Goal: Information Seeking & Learning: Learn about a topic

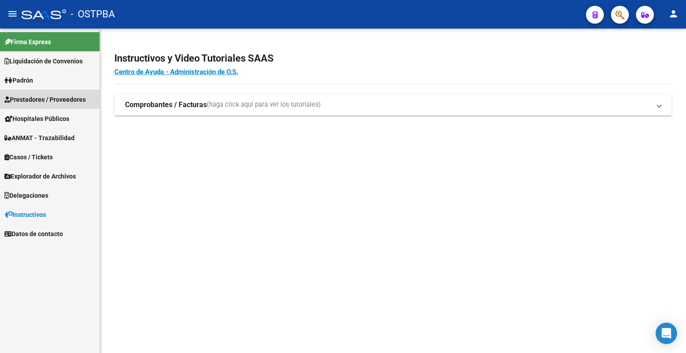
click at [59, 100] on span "Prestadores / Proveedores" at bounding box center [44, 100] width 81 height 10
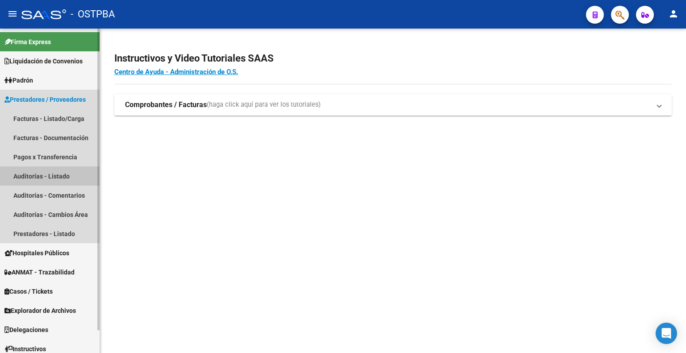
click at [47, 177] on link "Auditorías - Listado" at bounding box center [50, 176] width 100 height 19
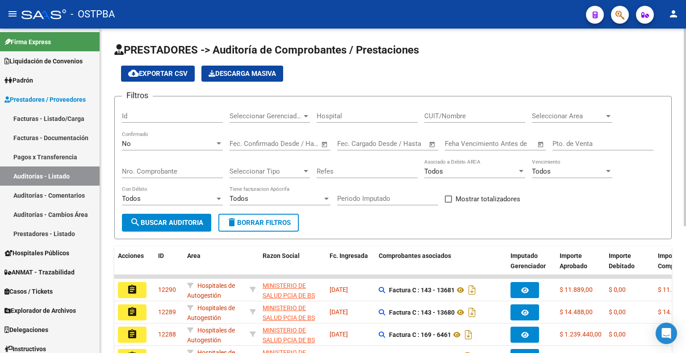
click at [198, 138] on div "No Confirmado" at bounding box center [172, 140] width 101 height 19
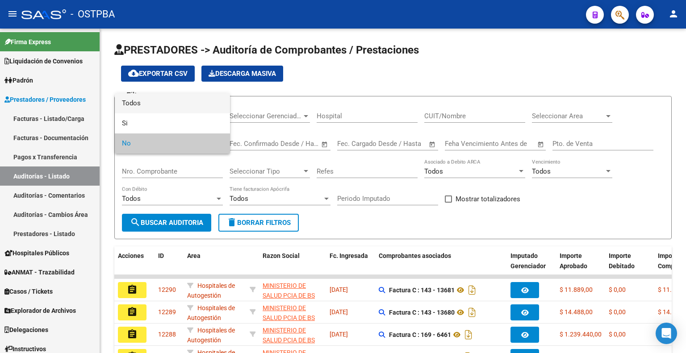
click at [186, 104] on span "Todos" at bounding box center [172, 103] width 101 height 20
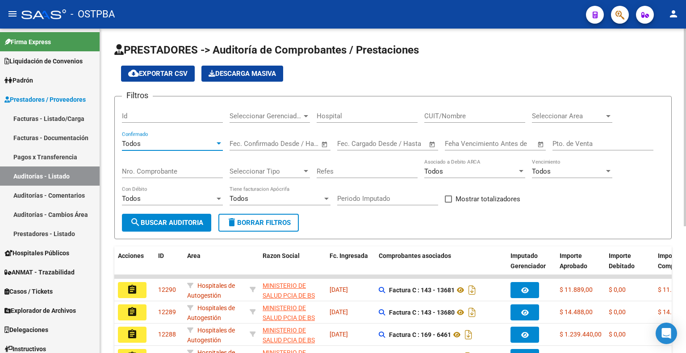
click at [201, 217] on button "search Buscar Auditoria" at bounding box center [166, 223] width 89 height 18
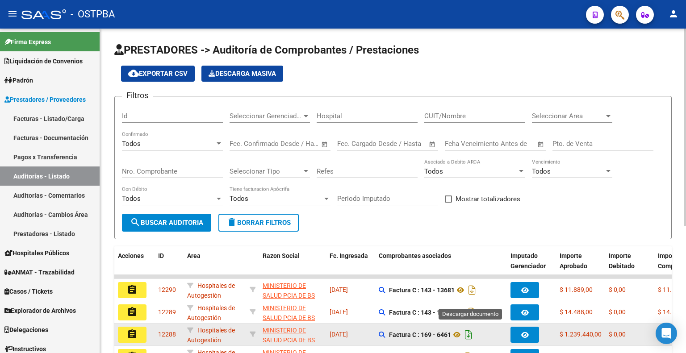
scroll to position [89, 0]
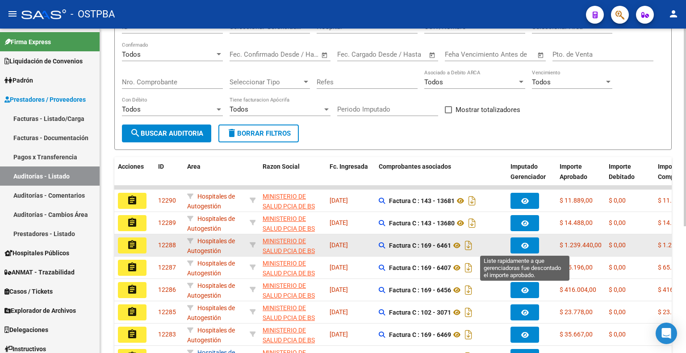
click at [533, 249] on button "button" at bounding box center [524, 246] width 29 height 16
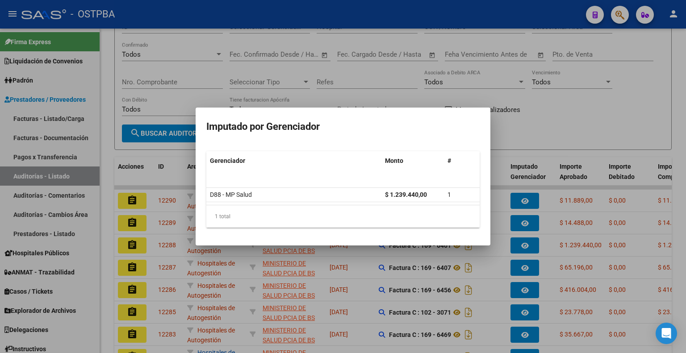
click at [566, 103] on div at bounding box center [343, 176] width 686 height 353
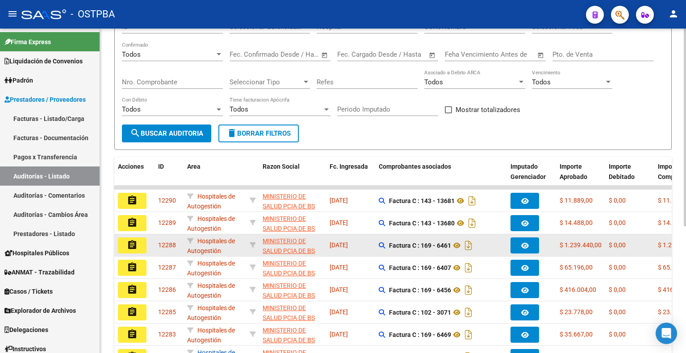
click at [132, 241] on mat-icon "assignment" at bounding box center [132, 245] width 11 height 11
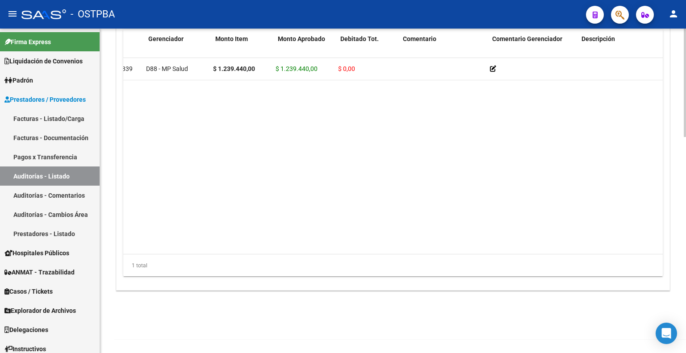
scroll to position [0, 39]
drag, startPoint x: 316, startPoint y: 246, endPoint x: 278, endPoint y: 255, distance: 39.1
click at [278, 255] on div "Id Gerenciador Monto Item Monto Aprobado Debitado Tot. Comentario Comentario Ge…" at bounding box center [392, 153] width 539 height 248
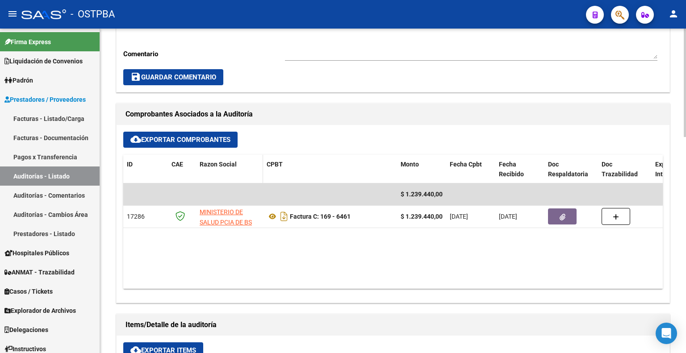
scroll to position [291, 0]
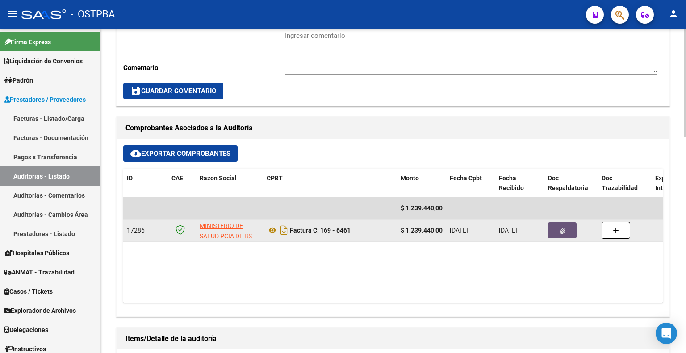
click at [563, 231] on icon "button" at bounding box center [563, 231] width 6 height 7
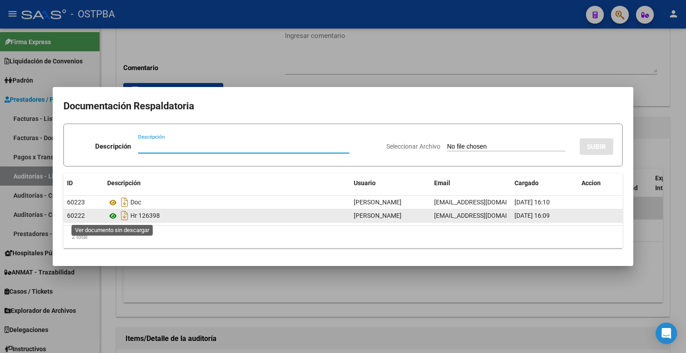
click at [115, 217] on icon at bounding box center [113, 216] width 12 height 11
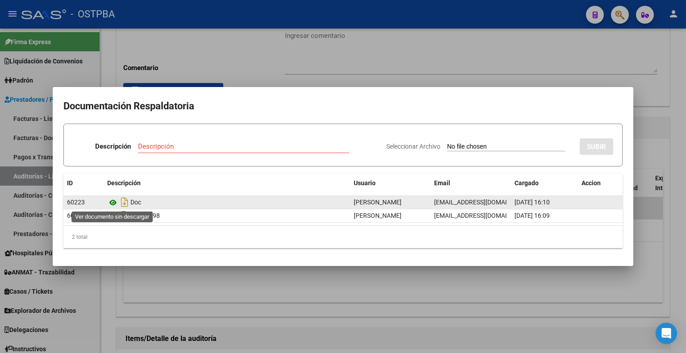
click at [112, 198] on icon at bounding box center [113, 202] width 12 height 11
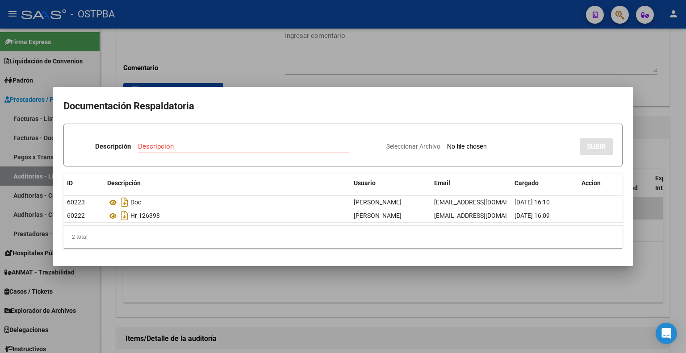
click at [315, 50] on div at bounding box center [343, 176] width 686 height 353
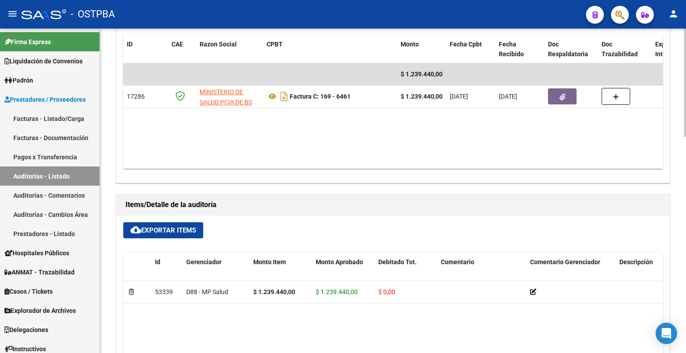
scroll to position [425, 0]
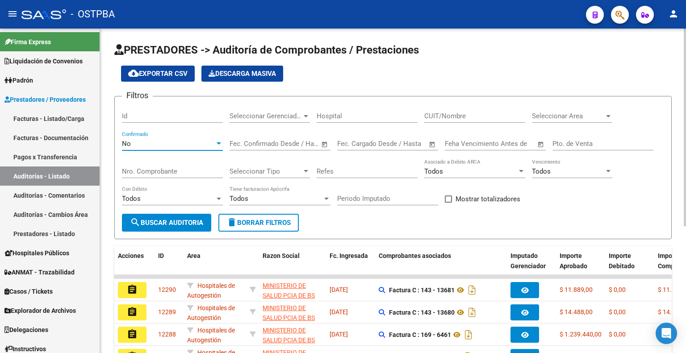
click at [215, 144] on div at bounding box center [219, 143] width 8 height 7
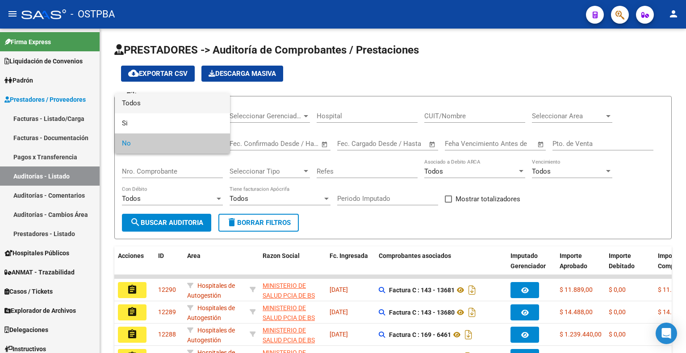
click at [190, 103] on span "Todos" at bounding box center [172, 103] width 101 height 20
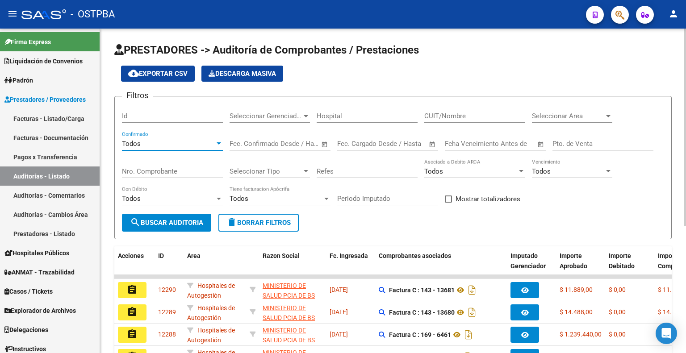
click at [191, 223] on span "search Buscar Auditoria" at bounding box center [166, 223] width 73 height 8
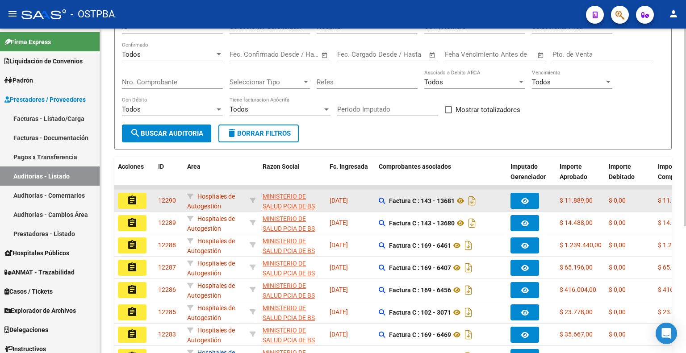
scroll to position [134, 0]
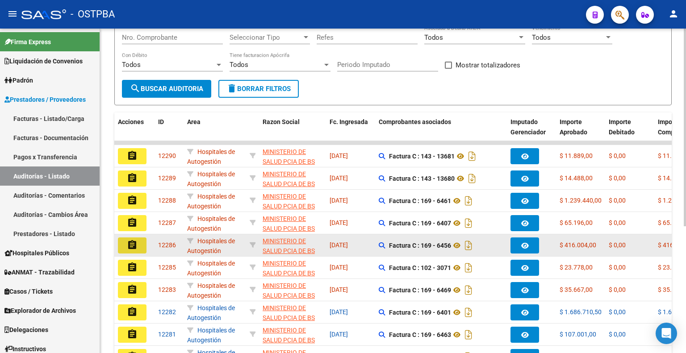
click at [125, 244] on button "assignment" at bounding box center [132, 246] width 29 height 16
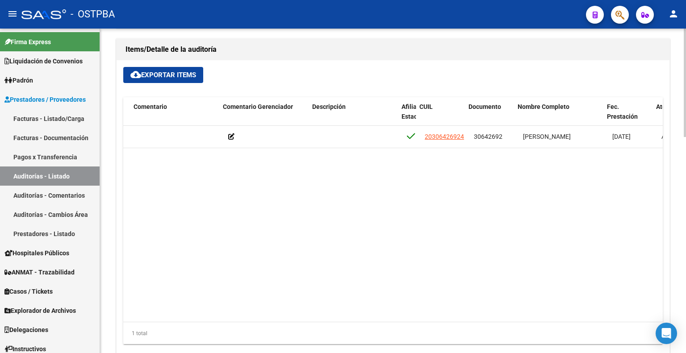
scroll to position [0, 308]
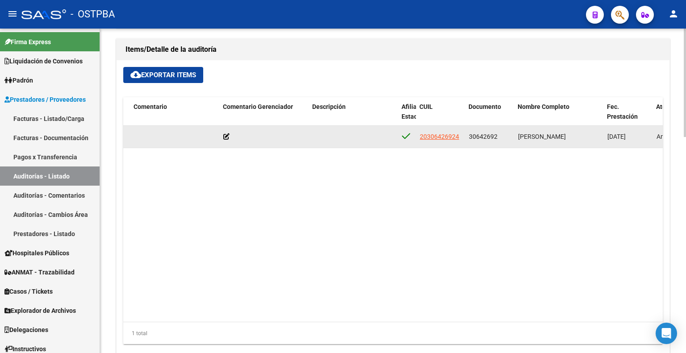
drag, startPoint x: 461, startPoint y: 134, endPoint x: 416, endPoint y: 135, distance: 45.1
click at [416, 135] on datatable-body-cell "20306426924" at bounding box center [440, 137] width 49 height 22
copy span "20306426924"
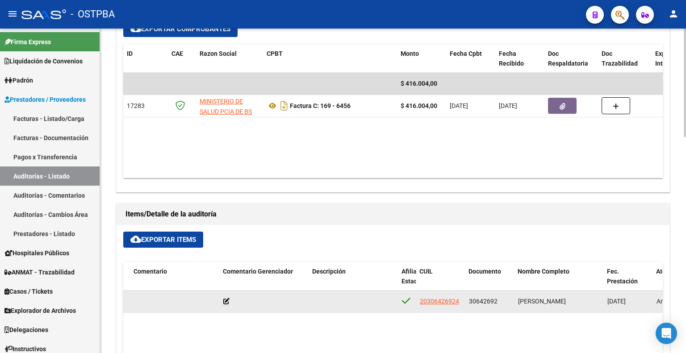
scroll to position [402, 0]
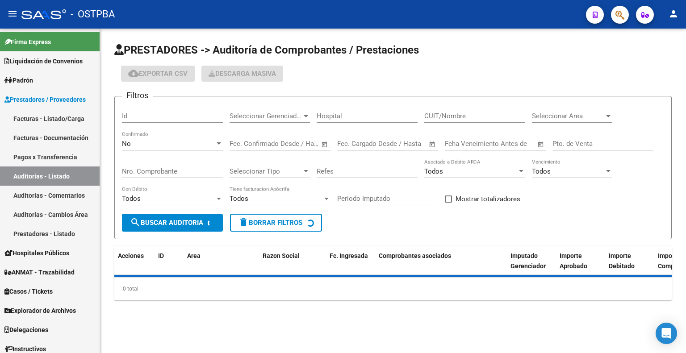
click at [129, 141] on span "No" at bounding box center [126, 144] width 9 height 8
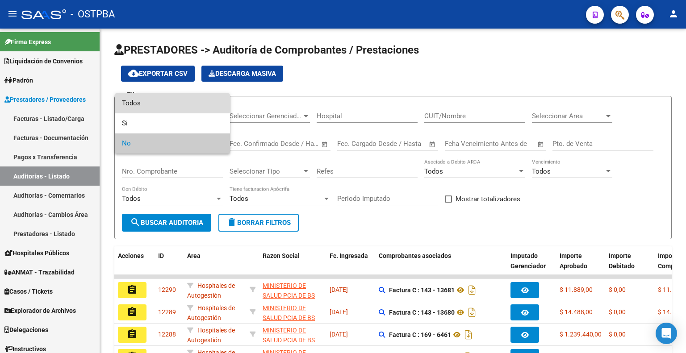
click at [152, 104] on span "Todos" at bounding box center [172, 103] width 101 height 20
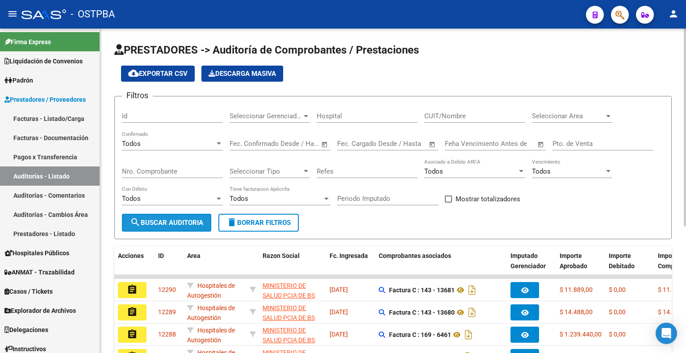
click at [191, 227] on button "search Buscar Auditoria" at bounding box center [166, 223] width 89 height 18
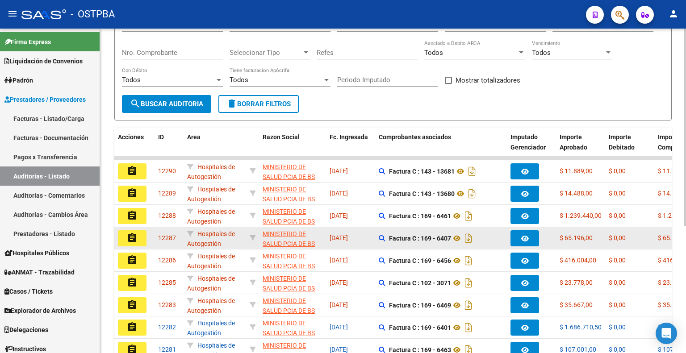
scroll to position [134, 0]
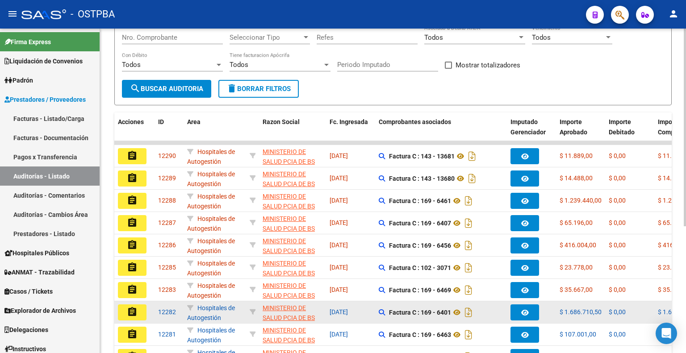
click at [137, 308] on mat-icon "assignment" at bounding box center [132, 312] width 11 height 11
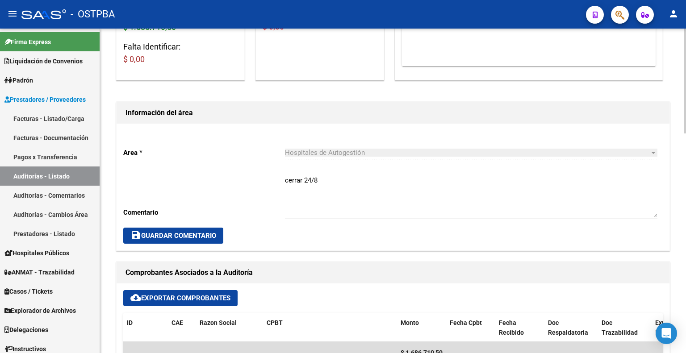
scroll to position [313, 0]
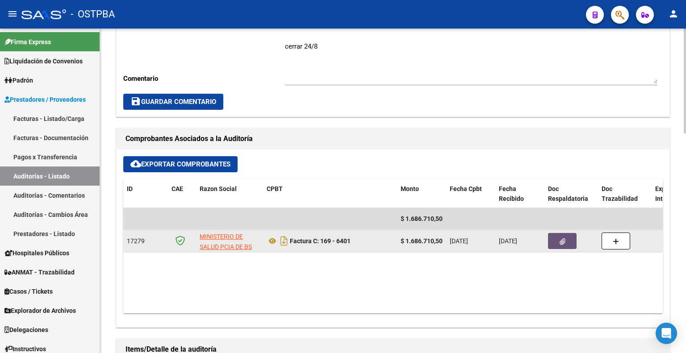
click at [574, 241] on button "button" at bounding box center [562, 241] width 29 height 16
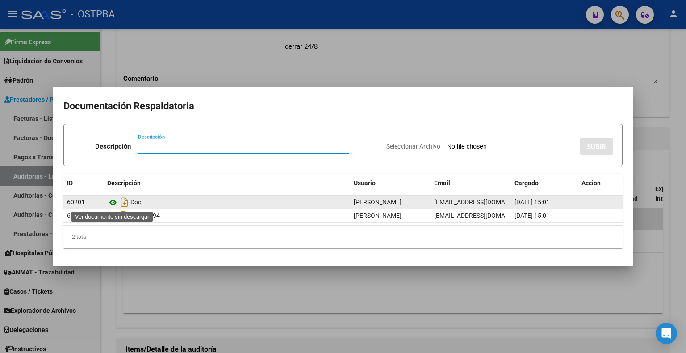
click at [114, 199] on icon at bounding box center [113, 202] width 12 height 11
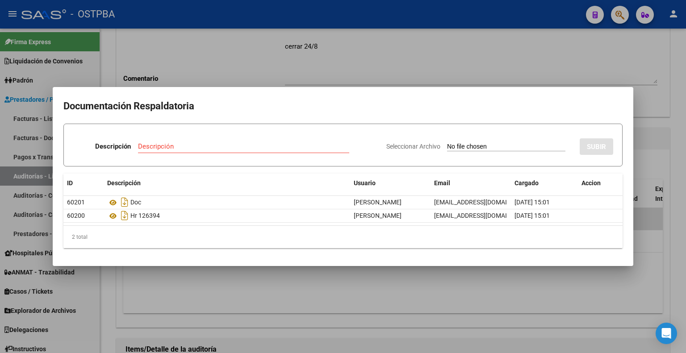
click at [430, 51] on div at bounding box center [343, 176] width 686 height 353
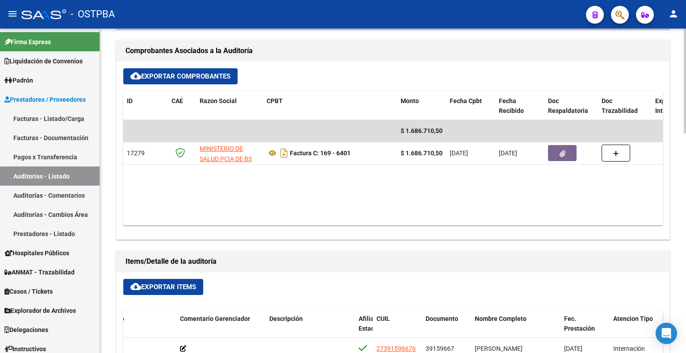
scroll to position [536, 0]
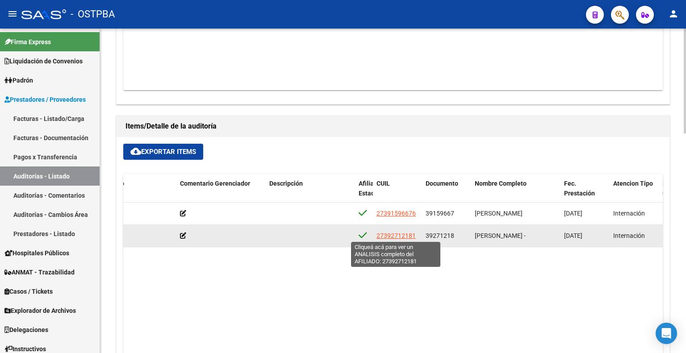
drag, startPoint x: 416, startPoint y: 235, endPoint x: 384, endPoint y: 238, distance: 31.9
click at [384, 238] on div "27392712181" at bounding box center [397, 236] width 42 height 10
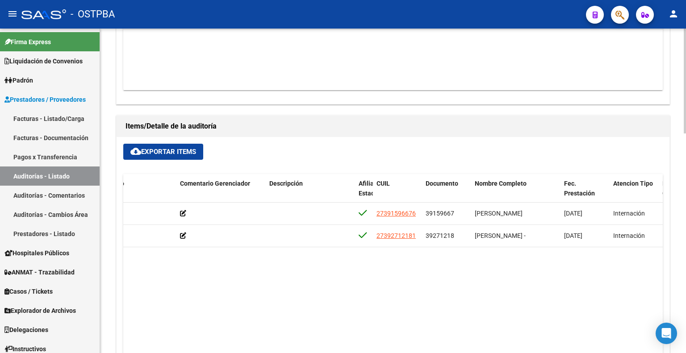
click at [423, 296] on datatable-body "53316 D88 - MP Salud $ 687.188,00 $ 687.188,00 $ 0,00 27391596676 39159667 [PER…" at bounding box center [392, 301] width 539 height 196
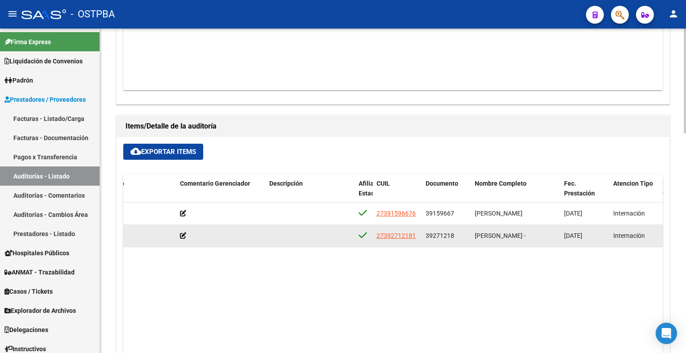
drag, startPoint x: 417, startPoint y: 232, endPoint x: 375, endPoint y: 232, distance: 42.0
click at [375, 232] on datatable-body-cell "27392712181" at bounding box center [397, 236] width 49 height 22
copy span "27392712181"
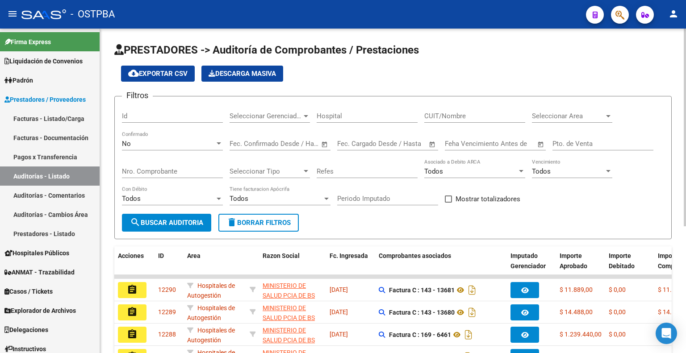
click at [139, 137] on div "No Confirmado" at bounding box center [172, 140] width 101 height 19
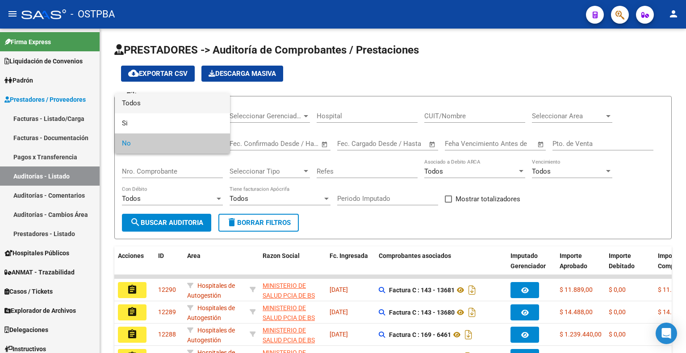
click at [138, 102] on span "Todos" at bounding box center [172, 103] width 101 height 20
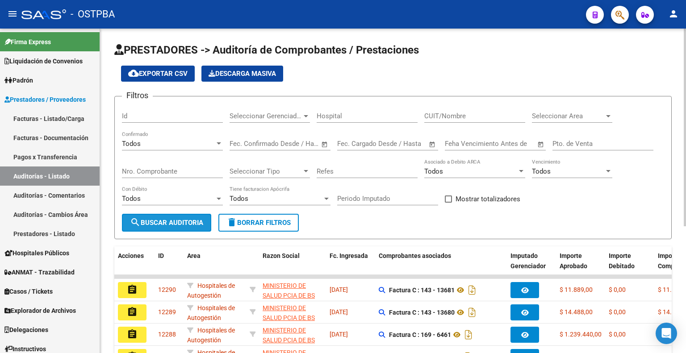
click at [156, 221] on span "search Buscar Auditoria" at bounding box center [166, 223] width 73 height 8
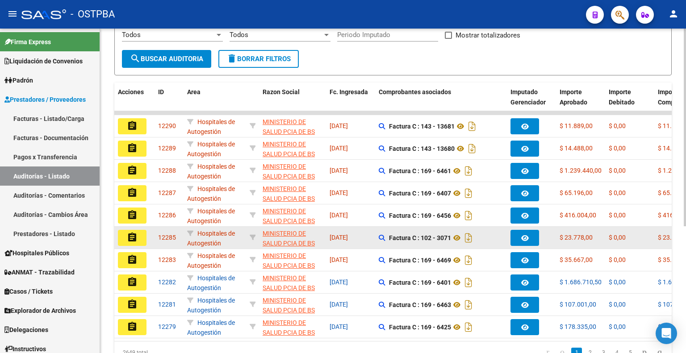
scroll to position [179, 0]
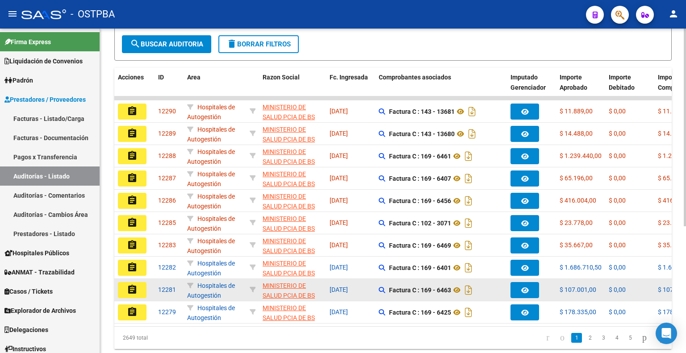
click at [130, 290] on mat-icon "assignment" at bounding box center [132, 289] width 11 height 11
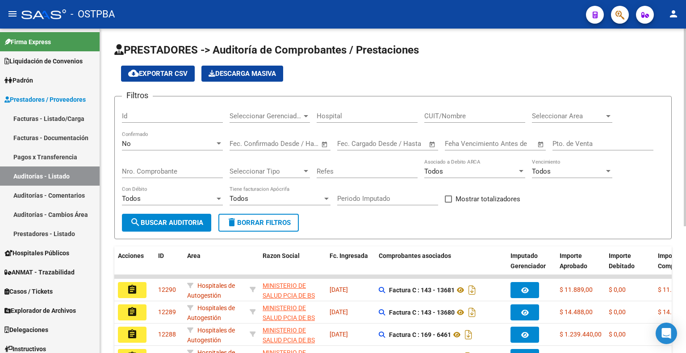
click at [159, 135] on div "No Confirmado" at bounding box center [172, 140] width 101 height 19
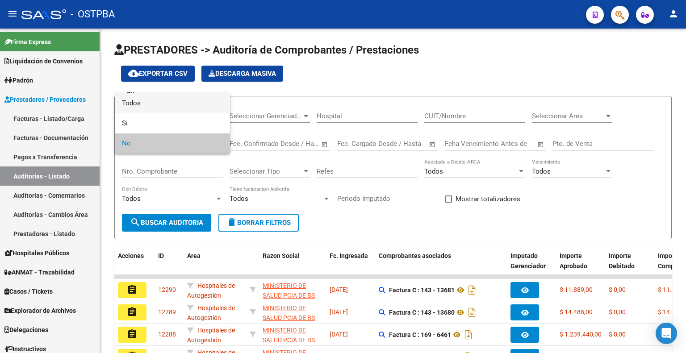
click at [155, 107] on span "Todos" at bounding box center [172, 103] width 101 height 20
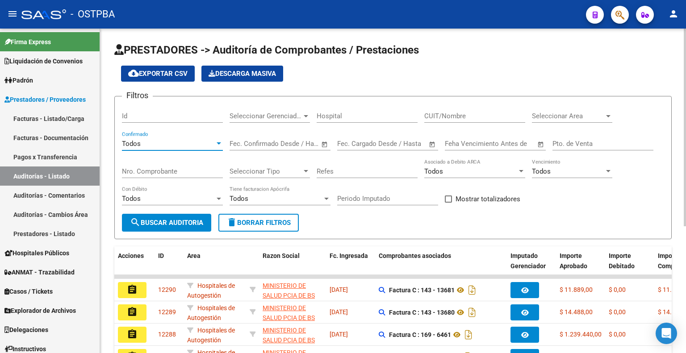
click at [195, 225] on span "search Buscar Auditoria" at bounding box center [166, 223] width 73 height 8
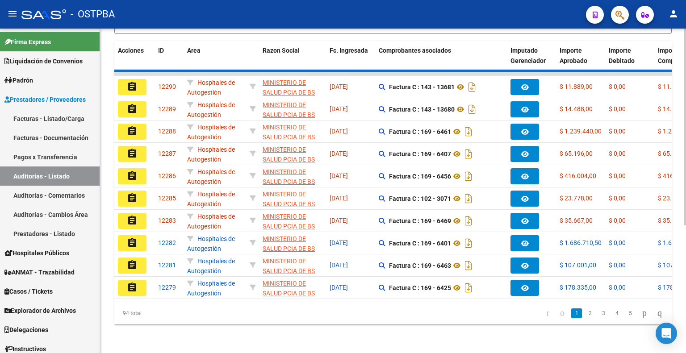
scroll to position [209, 0]
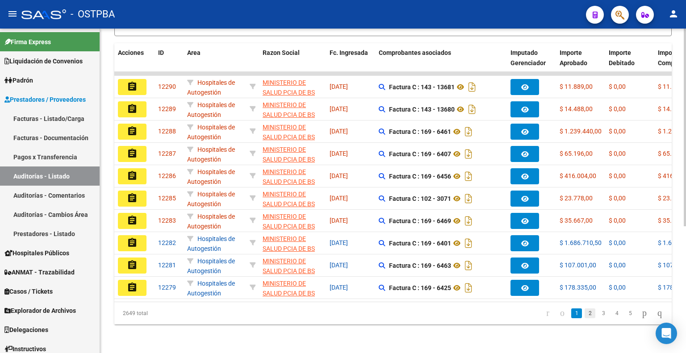
click at [585, 313] on link "2" at bounding box center [590, 314] width 11 height 10
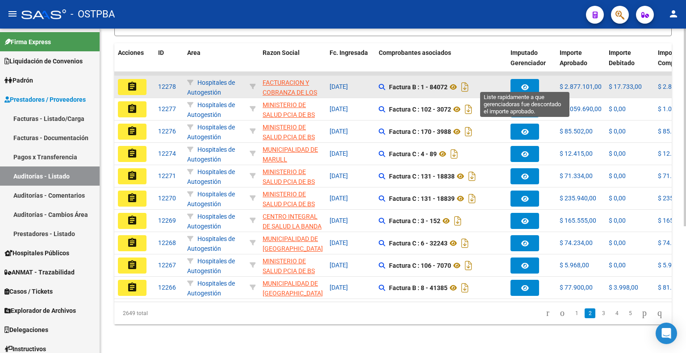
click at [523, 83] on span "button" at bounding box center [525, 87] width 8 height 8
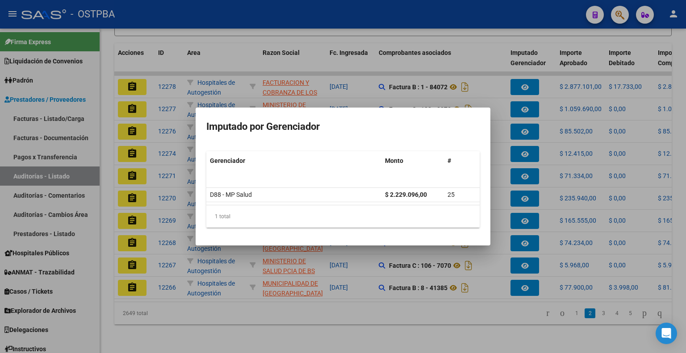
click at [412, 318] on div at bounding box center [343, 176] width 686 height 353
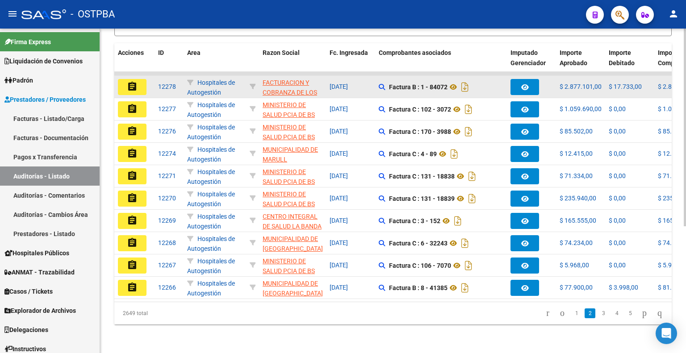
click at [134, 81] on mat-icon "assignment" at bounding box center [132, 86] width 11 height 11
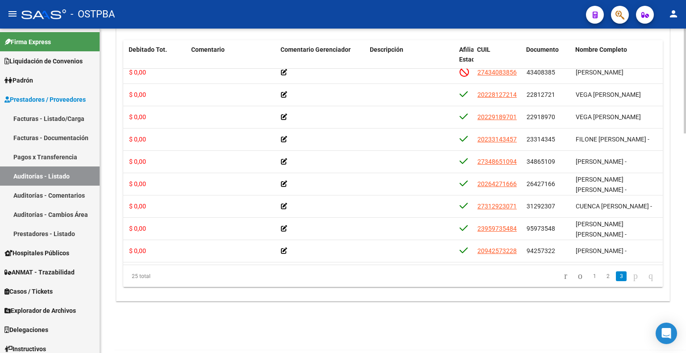
scroll to position [371, 0]
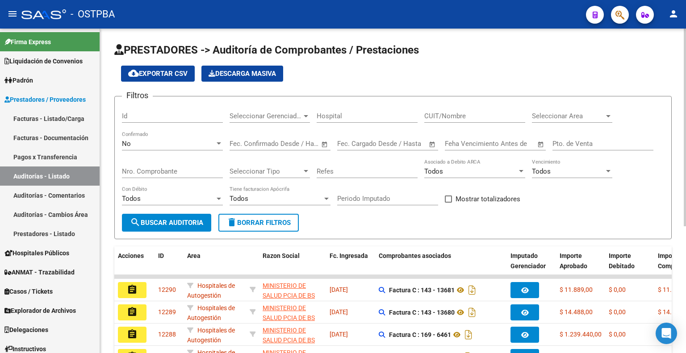
click at [180, 137] on div "No Confirmado" at bounding box center [172, 140] width 101 height 19
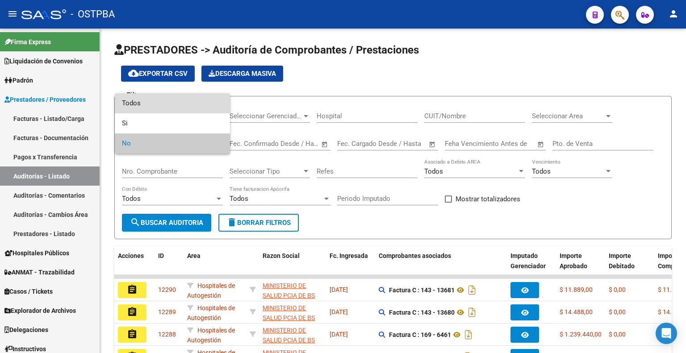
click at [145, 104] on span "Todos" at bounding box center [172, 103] width 101 height 20
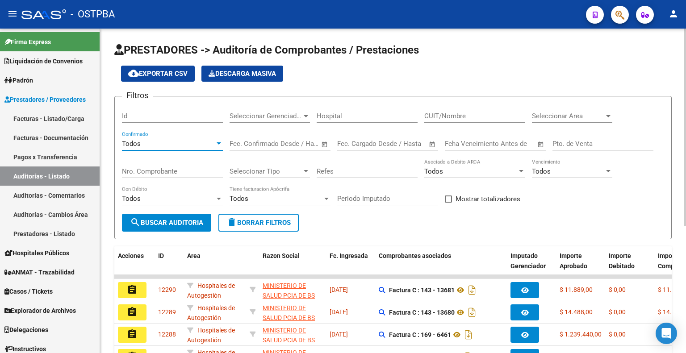
click at [174, 219] on span "search Buscar Auditoria" at bounding box center [166, 223] width 73 height 8
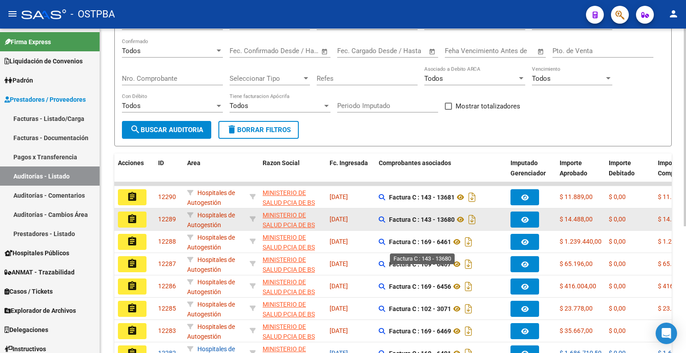
scroll to position [209, 0]
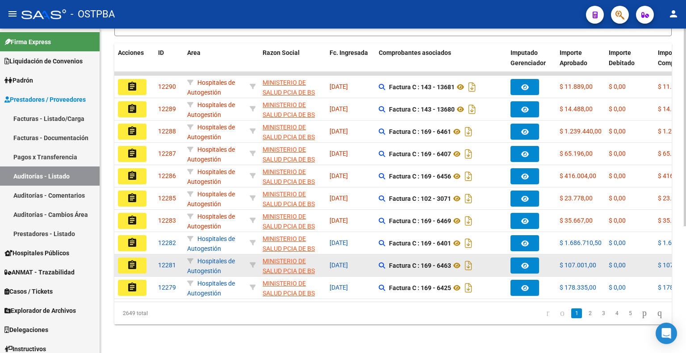
click at [126, 258] on button "assignment" at bounding box center [132, 266] width 29 height 16
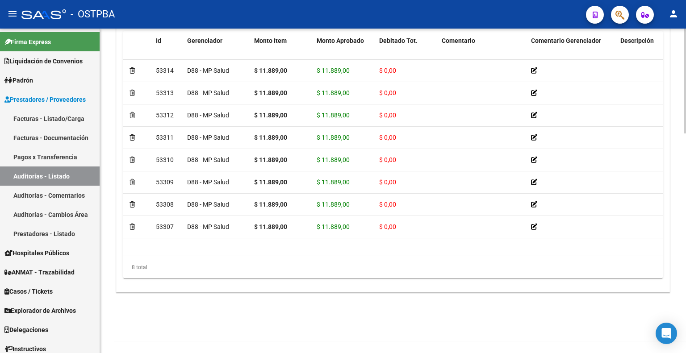
scroll to position [681, 0]
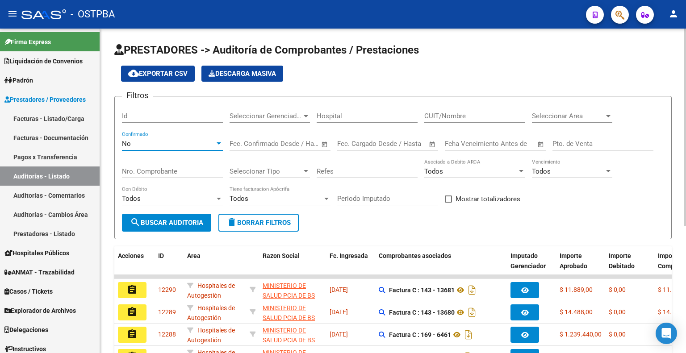
click at [146, 143] on div "No" at bounding box center [168, 144] width 93 height 8
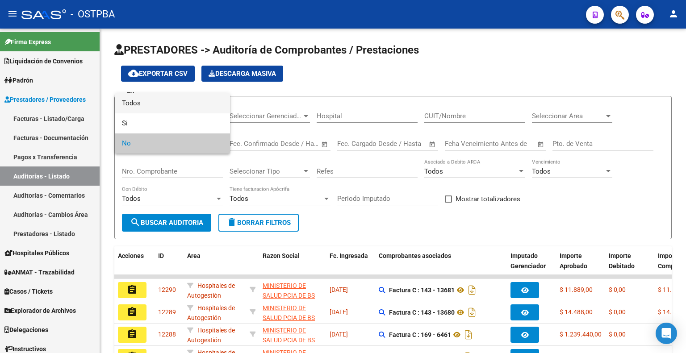
click at [140, 101] on span "Todos" at bounding box center [172, 103] width 101 height 20
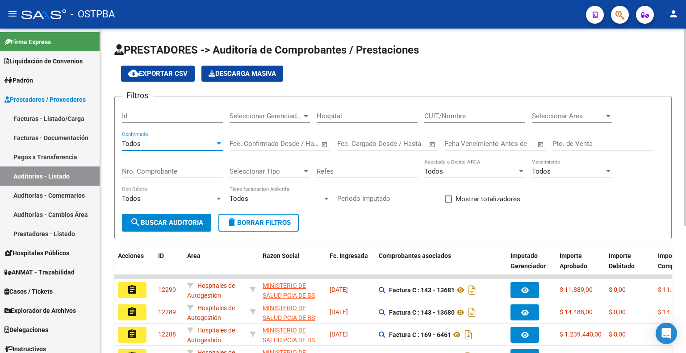
click at [153, 230] on button "search Buscar Auditoria" at bounding box center [166, 223] width 89 height 18
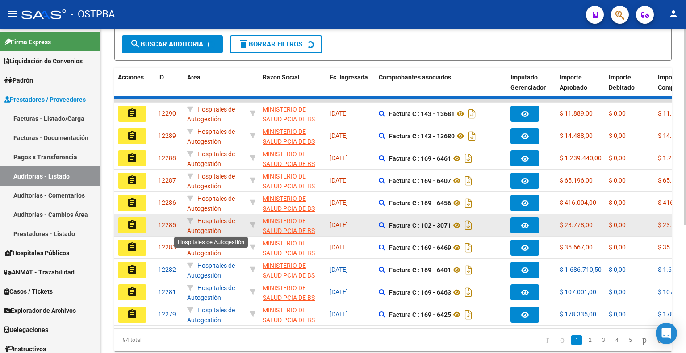
scroll to position [1, 0]
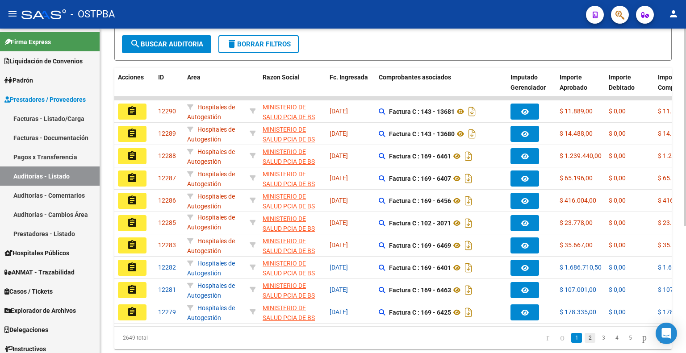
click at [585, 343] on link "2" at bounding box center [590, 338] width 11 height 10
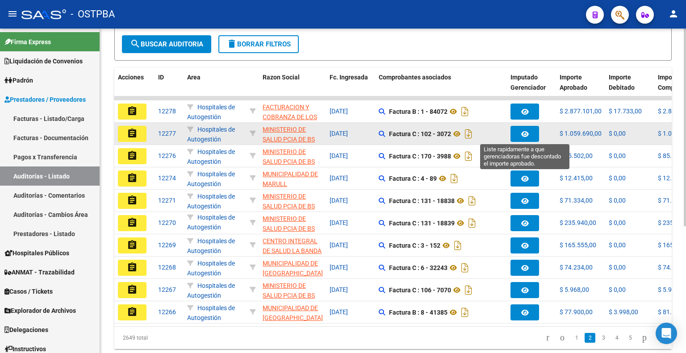
click at [528, 126] on button "button" at bounding box center [524, 134] width 29 height 16
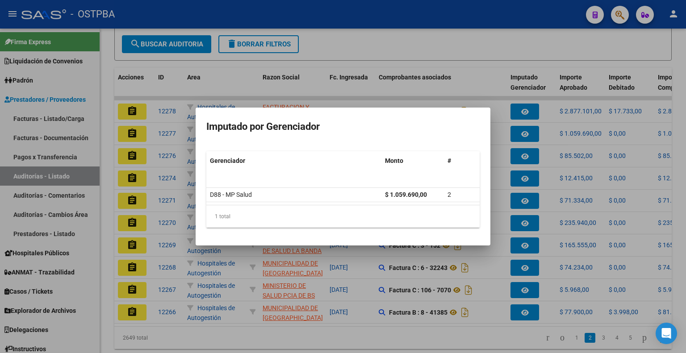
click at [487, 35] on div at bounding box center [343, 176] width 686 height 353
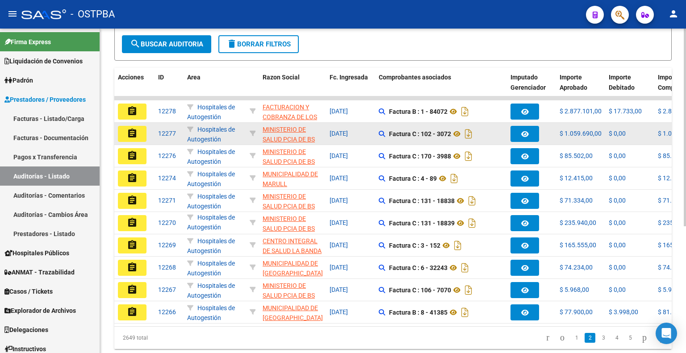
click at [130, 137] on mat-icon "assignment" at bounding box center [132, 133] width 11 height 11
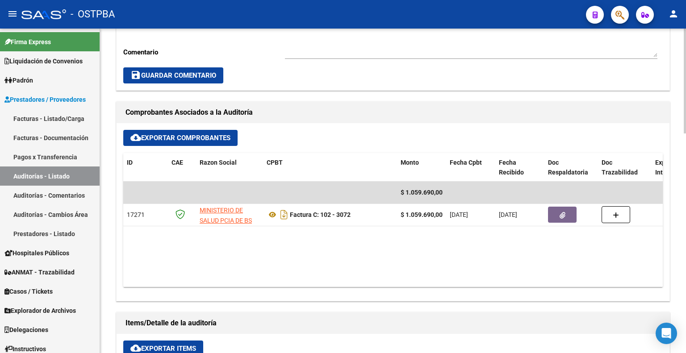
scroll to position [313, 0]
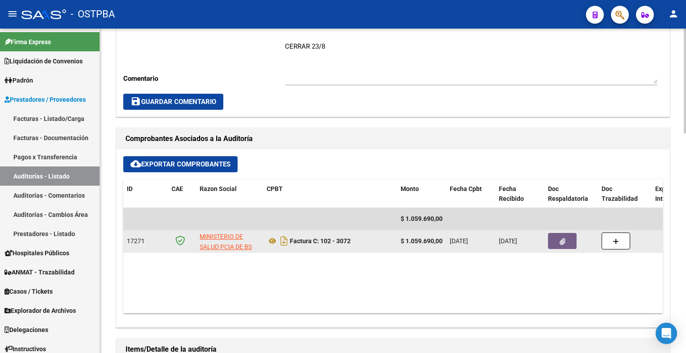
click at [566, 231] on datatable-body-cell at bounding box center [571, 241] width 54 height 22
click at [566, 241] on button "button" at bounding box center [562, 241] width 29 height 16
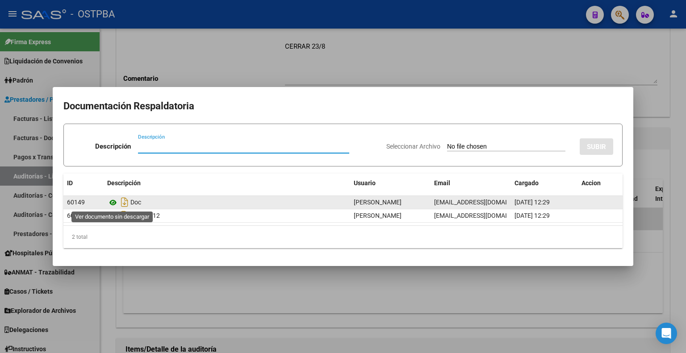
click at [113, 203] on icon at bounding box center [113, 202] width 12 height 11
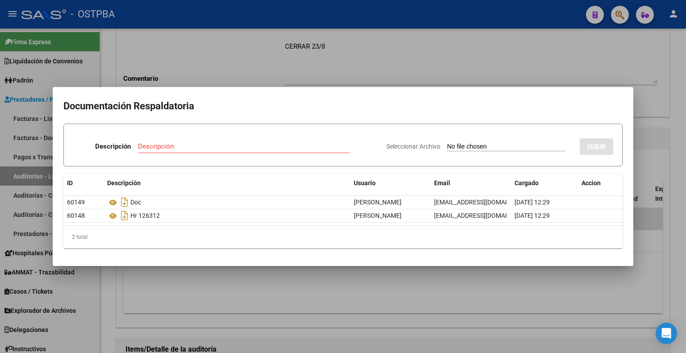
click at [589, 39] on div at bounding box center [343, 176] width 686 height 353
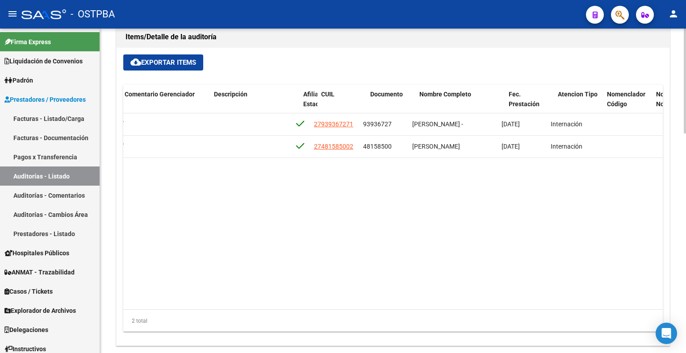
scroll to position [0, 406]
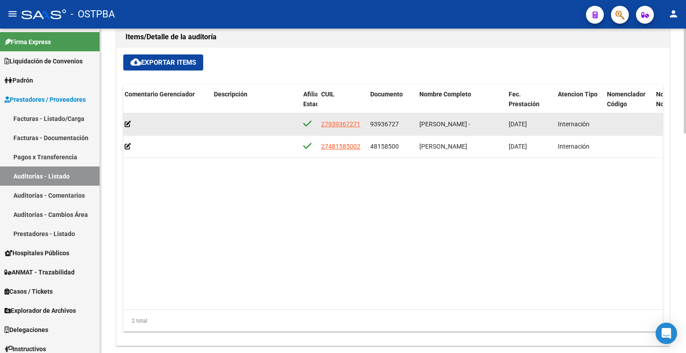
drag, startPoint x: 359, startPoint y: 121, endPoint x: 320, endPoint y: 124, distance: 38.9
click at [320, 124] on datatable-body-cell "27939367271" at bounding box center [342, 124] width 49 height 22
copy span "27939367271"
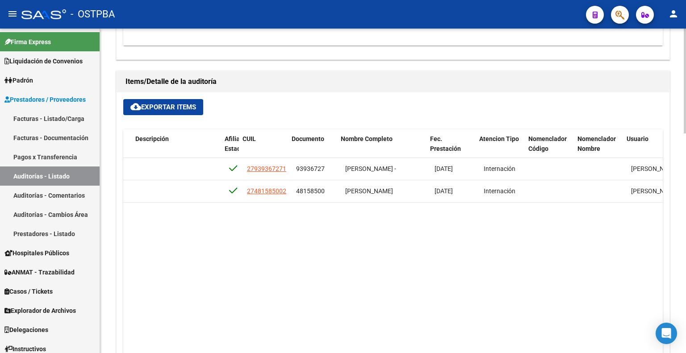
scroll to position [0, 485]
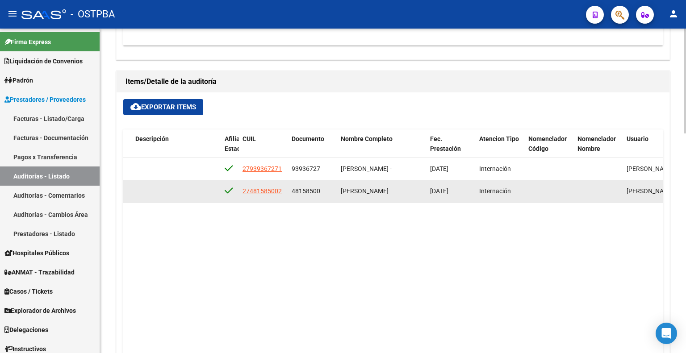
drag, startPoint x: 285, startPoint y: 191, endPoint x: 238, endPoint y: 195, distance: 47.1
click at [238, 195] on div "53242 D88 - MP Salud $ 643.686,00 $ 643.686,00 $ 0,00 27481585002 48158500 [PER…" at bounding box center [255, 191] width 1235 height 22
copy div "27481585002"
click at [269, 191] on span "27481585002" at bounding box center [261, 191] width 39 height 7
copy div "27481585002"
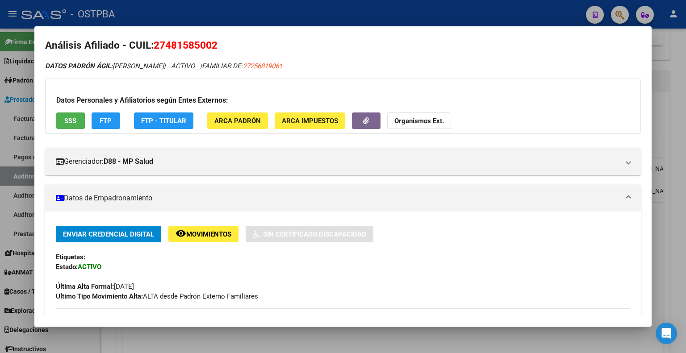
scroll to position [0, 0]
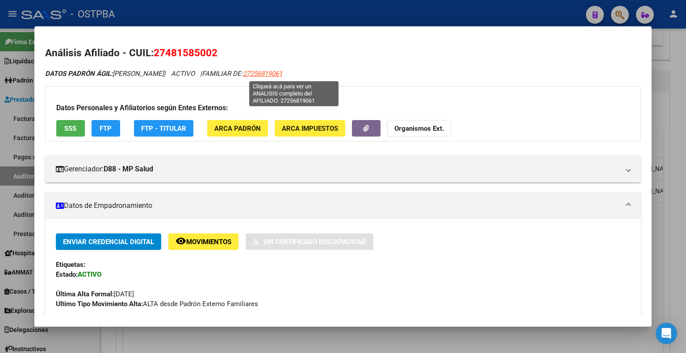
drag, startPoint x: 318, startPoint y: 71, endPoint x: 273, endPoint y: 75, distance: 44.4
click at [273, 75] on div "DATOS PADRÓN ÁGIL: [PERSON_NAME] | ACTIVO | FAMILIAR DE: 27256819061" at bounding box center [343, 74] width 596 height 10
copy span "27256819061"
click at [282, 71] on span "27256819061" at bounding box center [262, 74] width 39 height 8
copy span "27256819061"
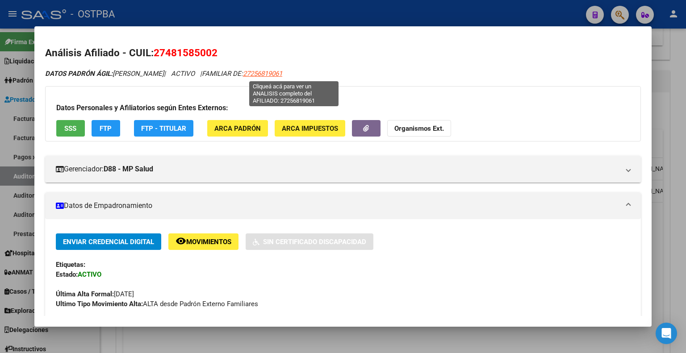
type textarea "27256819061"
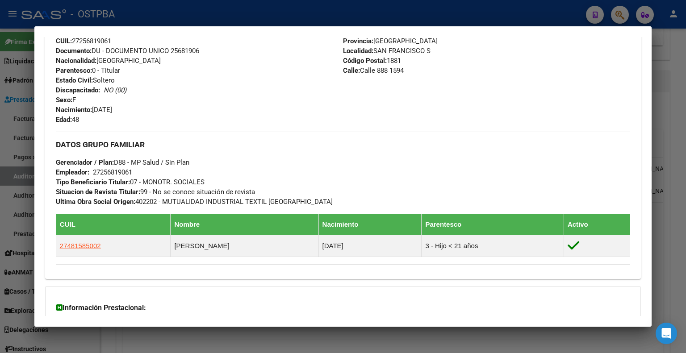
scroll to position [378, 0]
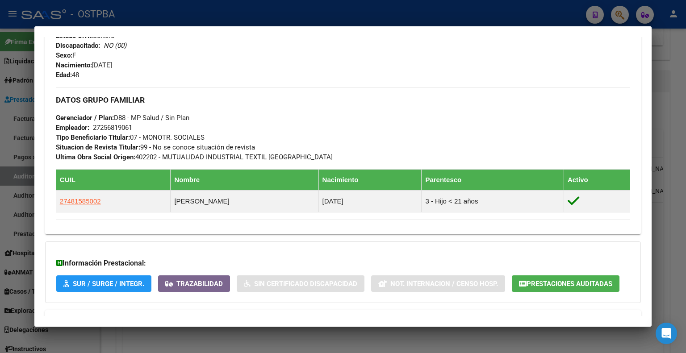
click at [463, 92] on div "DATOS GRUPO FAMILIAR Gerenciador / Plan: D88 - MP Salud / Sin Plan Empleador: 2…" at bounding box center [343, 124] width 574 height 75
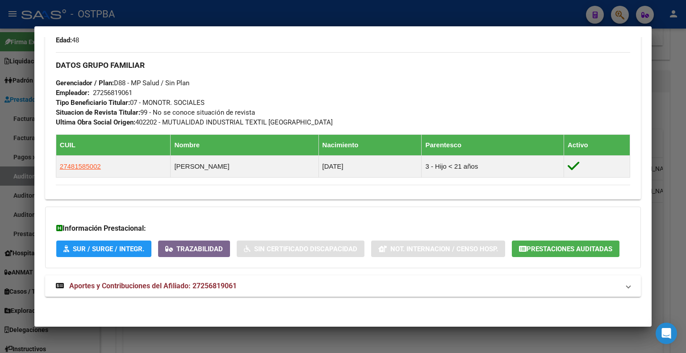
click at [673, 60] on div at bounding box center [343, 176] width 686 height 353
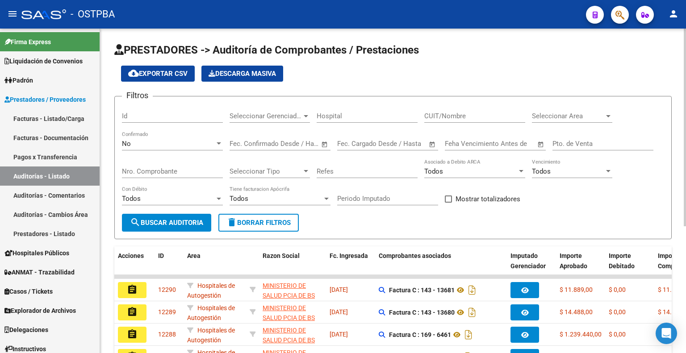
click at [180, 146] on div "No" at bounding box center [168, 144] width 93 height 8
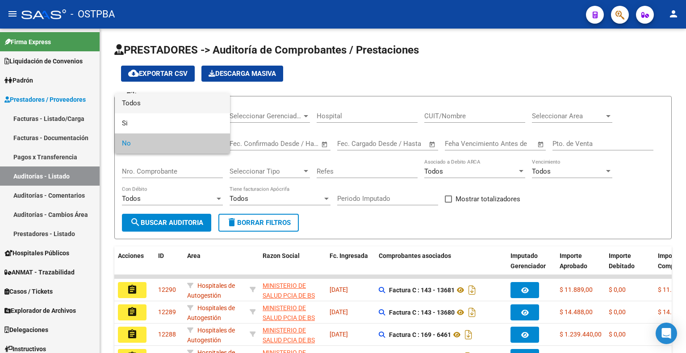
click at [173, 107] on span "Todos" at bounding box center [172, 103] width 101 height 20
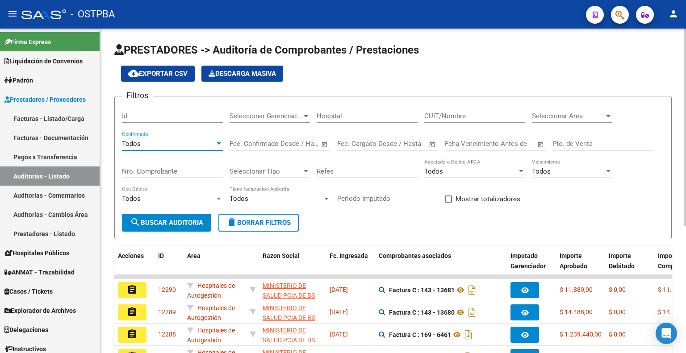
click at [173, 222] on span "search Buscar Auditoria" at bounding box center [166, 223] width 73 height 8
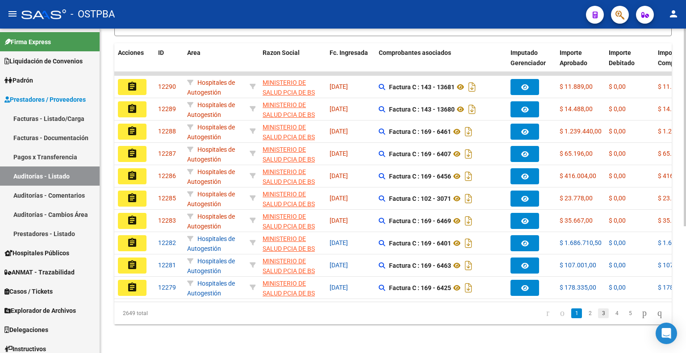
click at [598, 313] on link "3" at bounding box center [603, 314] width 11 height 10
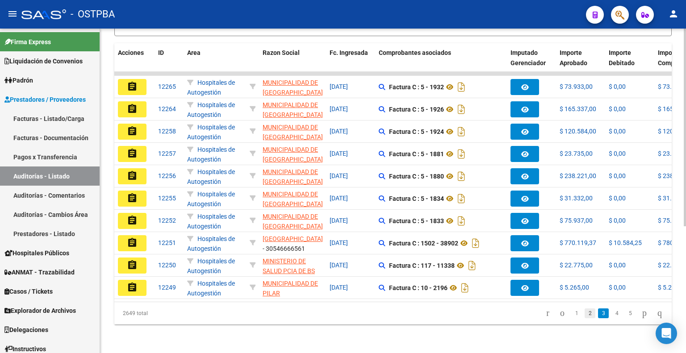
click at [586, 310] on link "2" at bounding box center [590, 314] width 11 height 10
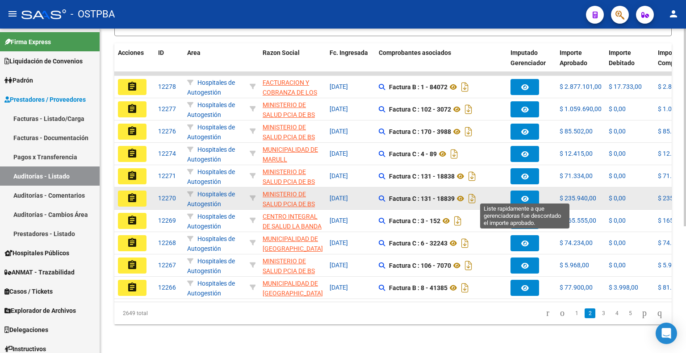
click at [525, 196] on icon "button" at bounding box center [525, 199] width 8 height 7
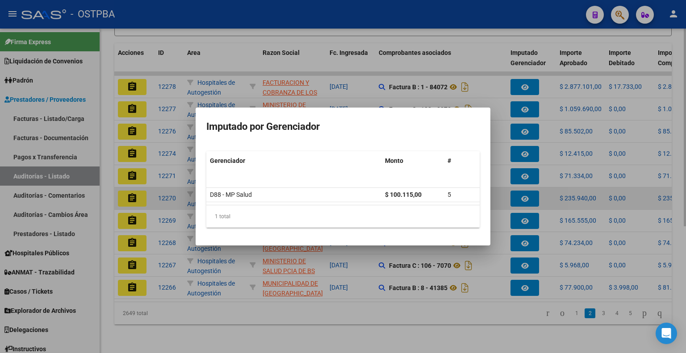
click at [525, 195] on div at bounding box center [343, 176] width 686 height 353
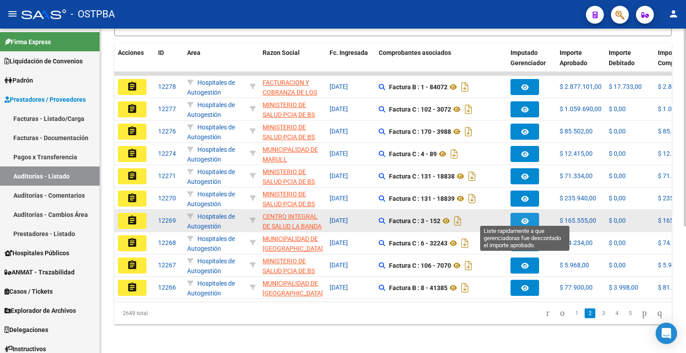
click at [525, 218] on icon "button" at bounding box center [525, 221] width 8 height 7
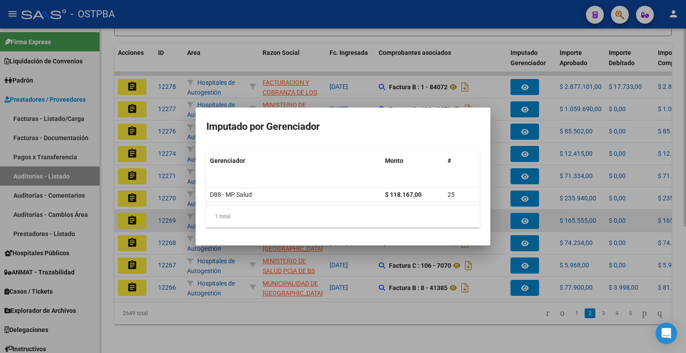
click at [525, 212] on div at bounding box center [343, 176] width 686 height 353
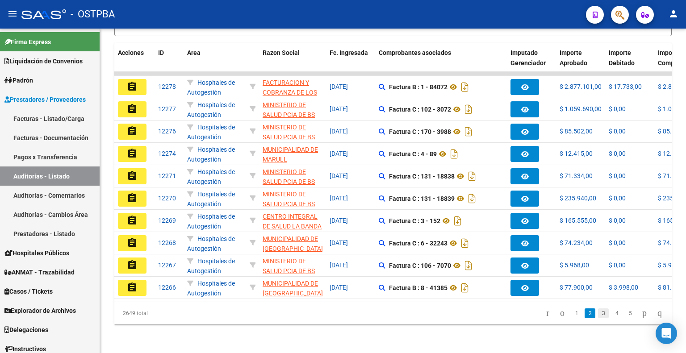
click at [598, 312] on link "3" at bounding box center [603, 314] width 11 height 10
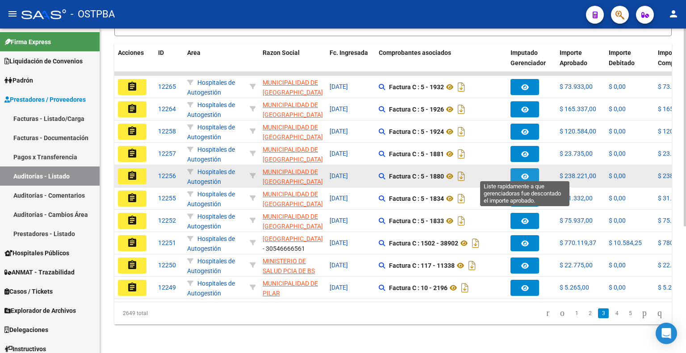
click at [533, 171] on button "button" at bounding box center [524, 176] width 29 height 16
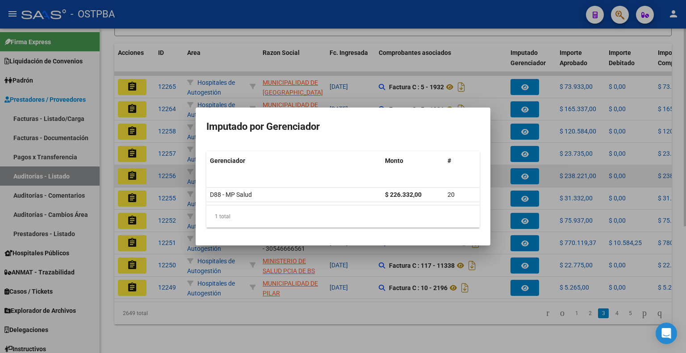
click at [533, 171] on div at bounding box center [343, 176] width 686 height 353
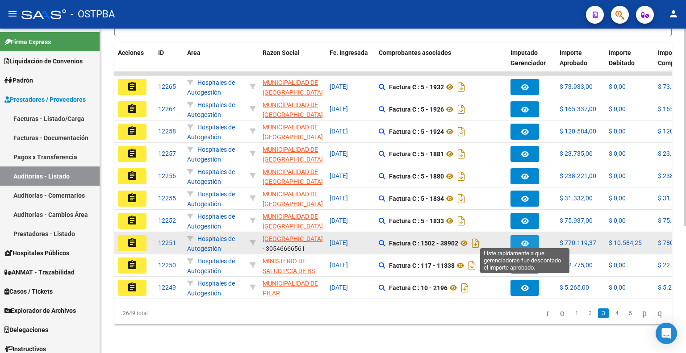
click at [522, 243] on button "button" at bounding box center [524, 243] width 29 height 16
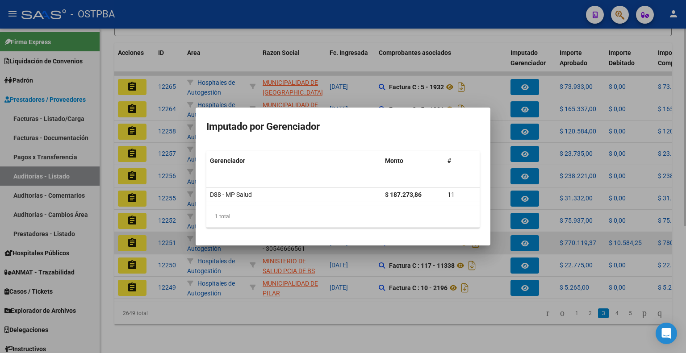
click at [522, 243] on div at bounding box center [343, 176] width 686 height 353
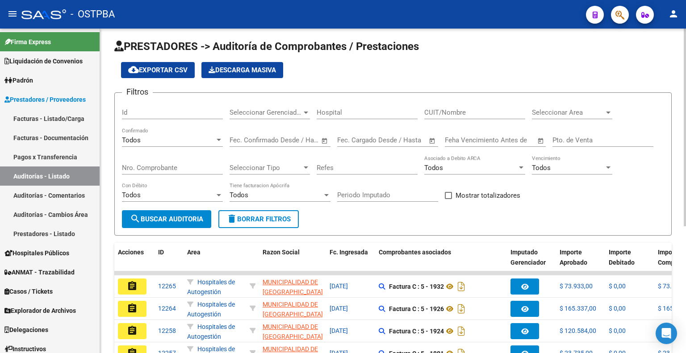
scroll to position [0, 0]
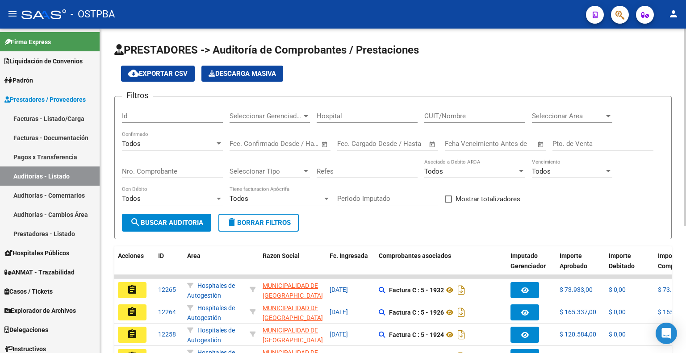
click at [182, 171] on input "Nro. Comprobante" at bounding box center [172, 171] width 101 height 8
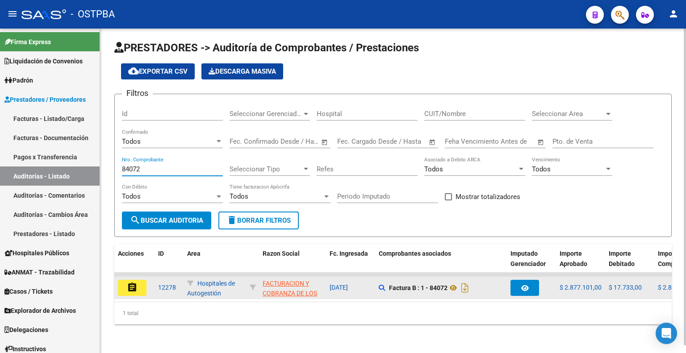
type input "84072"
click at [132, 283] on mat-icon "assignment" at bounding box center [132, 287] width 11 height 11
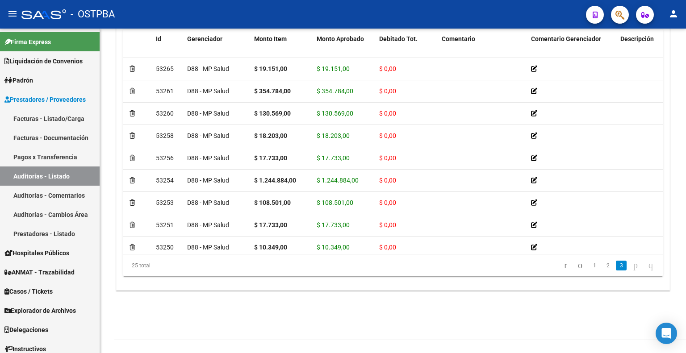
scroll to position [371, 0]
